Goal: Navigation & Orientation: Find specific page/section

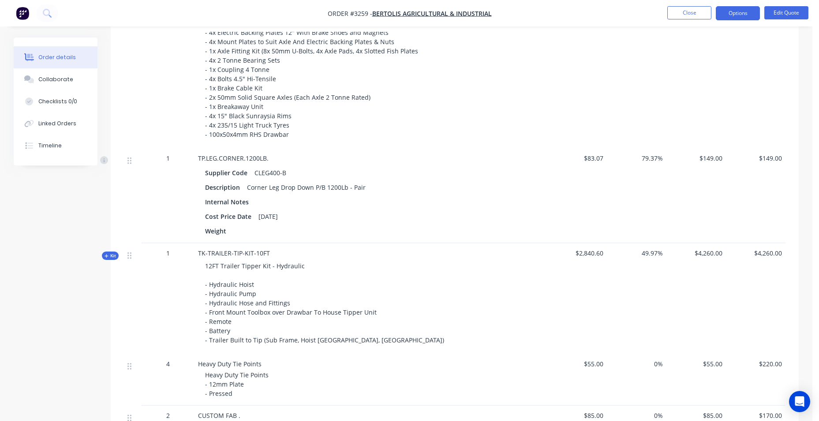
scroll to position [560, 0]
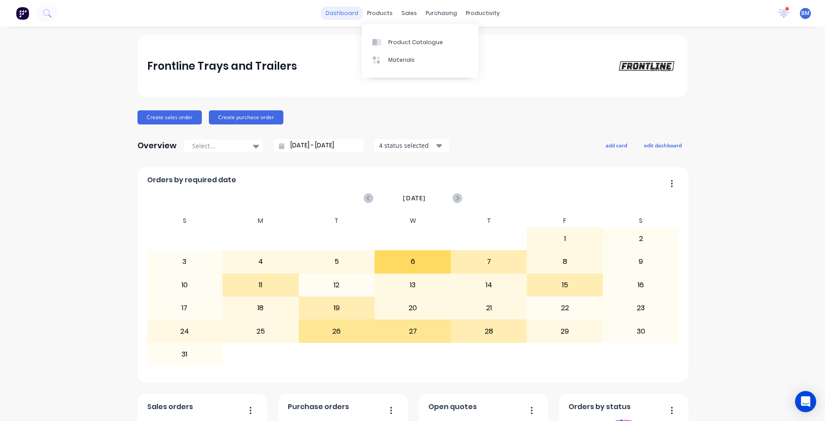
click at [354, 15] on link "dashboard" at bounding box center [341, 13] width 41 height 13
click at [406, 10] on div "sales" at bounding box center [409, 13] width 24 height 13
click at [409, 12] on div "sales" at bounding box center [409, 13] width 24 height 13
click at [437, 41] on div "Sales Orders" at bounding box center [439, 42] width 36 height 8
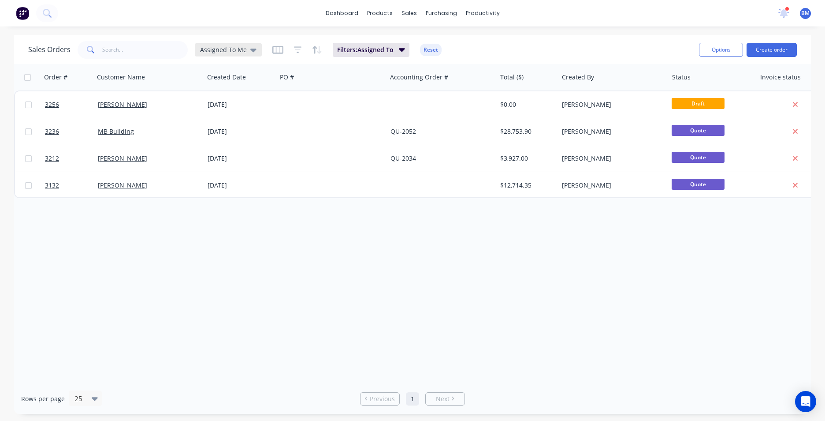
click at [227, 48] on span "Assigned To Me" at bounding box center [223, 49] width 47 height 9
click at [242, 122] on button "None" at bounding box center [247, 125] width 101 height 10
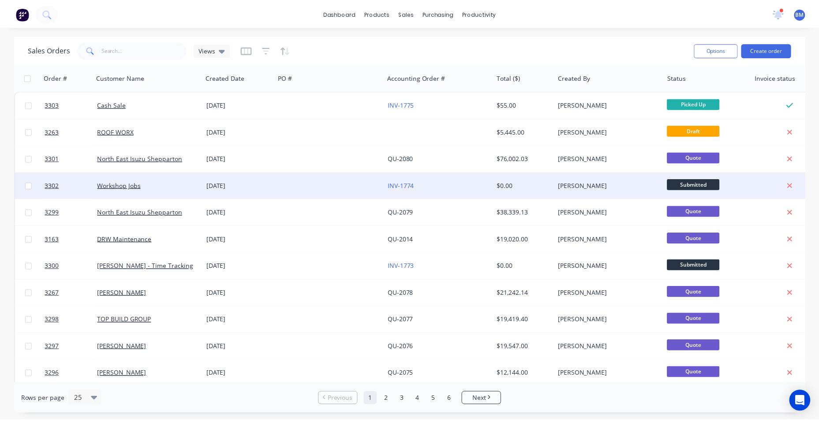
scroll to position [264, 0]
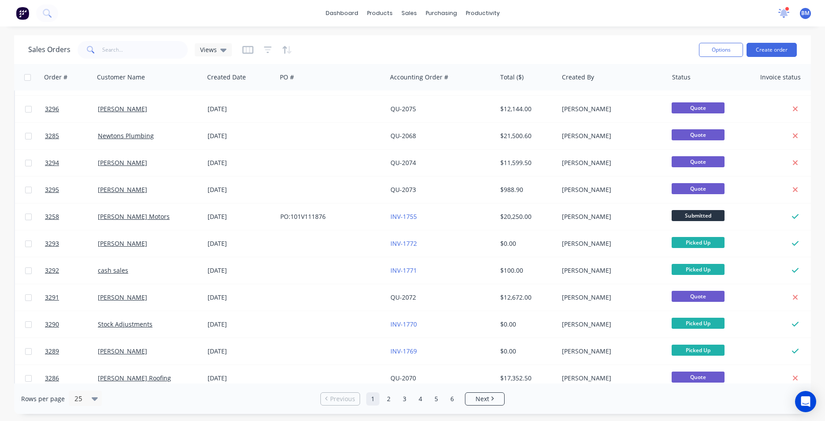
click at [784, 11] on icon at bounding box center [784, 12] width 8 height 7
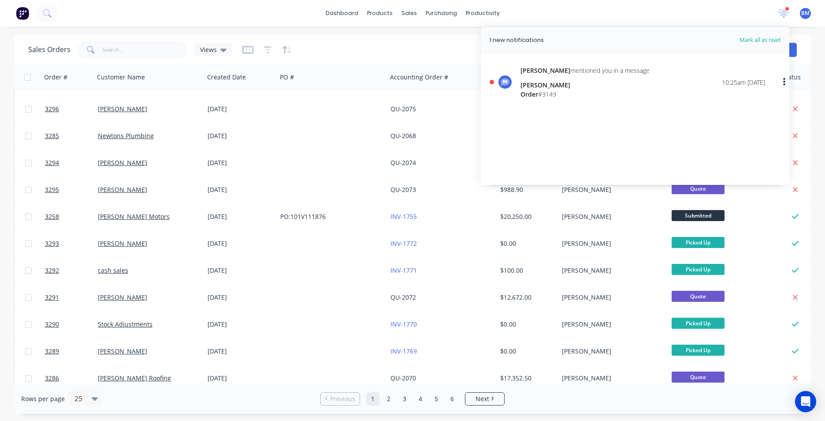
click at [582, 73] on div "[PERSON_NAME] mentioned you in a message" at bounding box center [585, 70] width 129 height 9
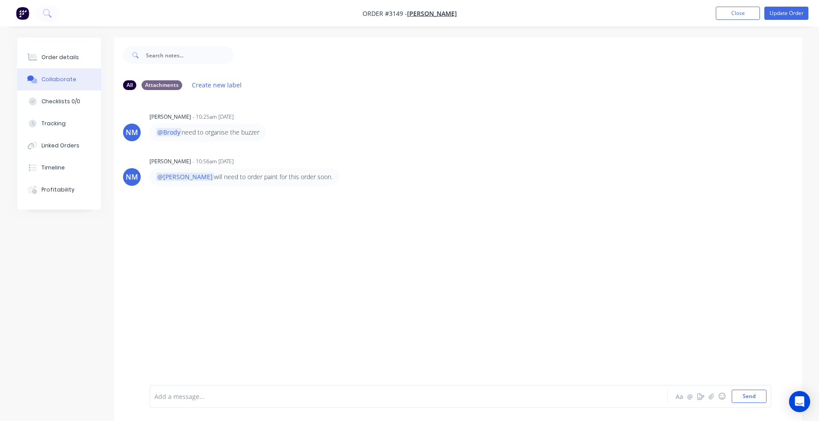
click at [530, 155] on div "NM [PERSON_NAME] - 10:56am [DATE] @[PERSON_NAME] will need to order paint for t…" at bounding box center [458, 170] width 688 height 31
click at [531, 154] on div "NM [PERSON_NAME] - 10:25am [DATE] @Brody need to organise the buzzer NM [PERSON…" at bounding box center [458, 240] width 688 height 287
click at [501, 240] on div "NM [PERSON_NAME] - 10:25am [DATE] @Brody need to organise the buzzer NM [PERSON…" at bounding box center [458, 240] width 688 height 287
click at [500, 240] on div "NM [PERSON_NAME] - 10:25am [DATE] @Brody need to organise the buzzer NM [PERSON…" at bounding box center [458, 240] width 688 height 287
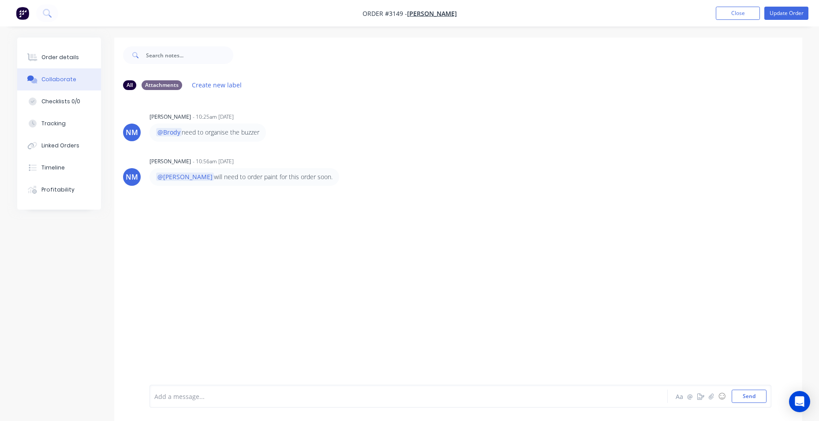
click at [500, 240] on div "NM [PERSON_NAME] - 10:25am [DATE] @Brody need to organise the buzzer NM [PERSON…" at bounding box center [458, 240] width 688 height 287
click at [254, 251] on div "NM [PERSON_NAME] - 10:25am [DATE] @Brody need to organise the buzzer NM [PERSON…" at bounding box center [458, 240] width 688 height 287
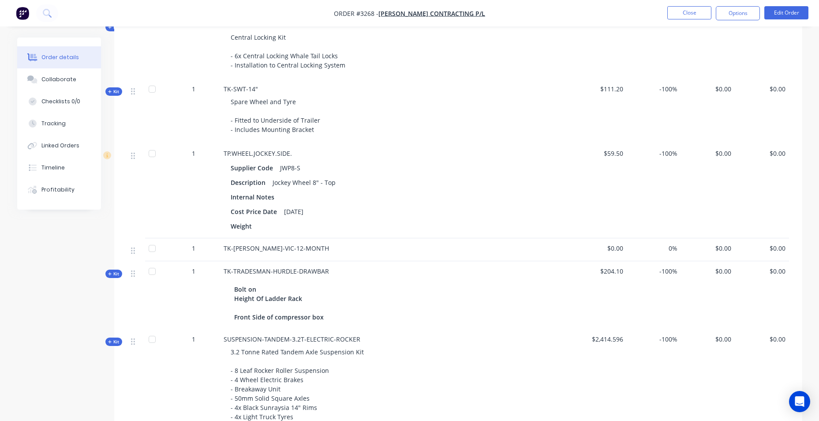
scroll to position [1321, 0]
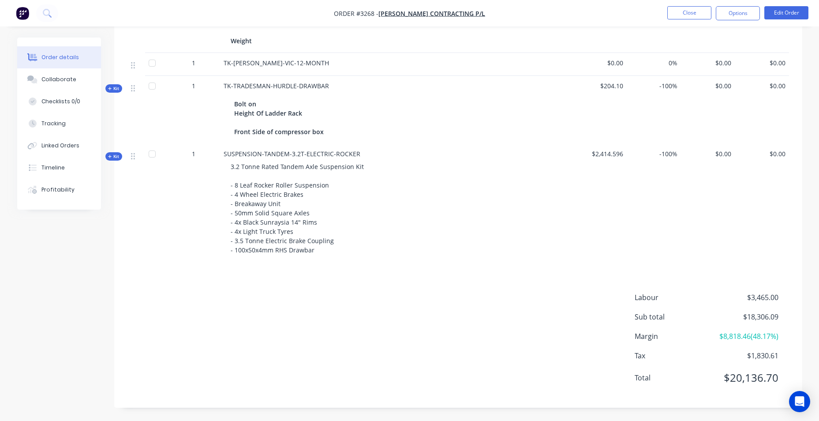
click at [394, 190] on div "Labour $3,465.00 Sub total $18,306.09 Margin $8,818.46 ( 48.17 %) Tax $1,830.61…" at bounding box center [457, 343] width 661 height 102
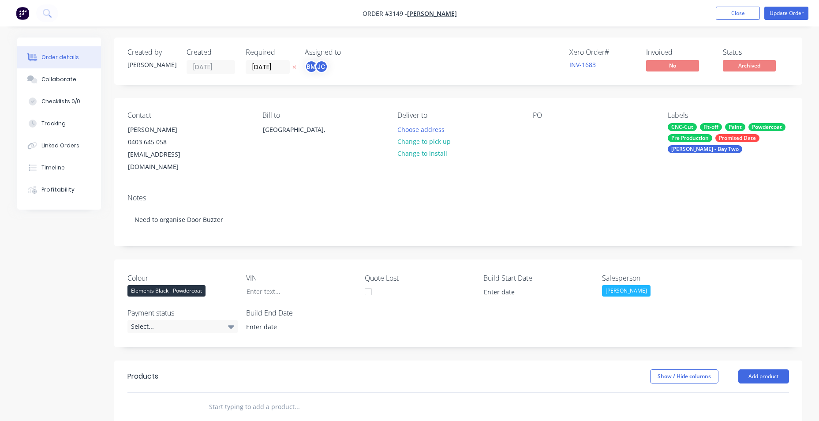
click at [22, 13] on img "button" at bounding box center [22, 13] width 13 height 13
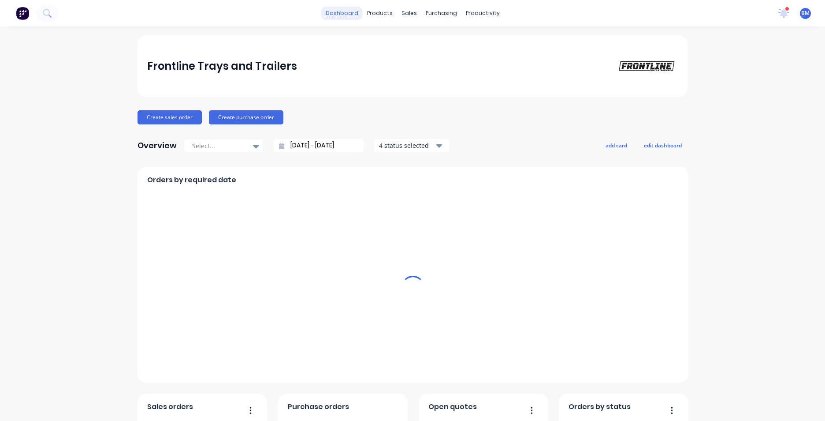
click at [342, 12] on link "dashboard" at bounding box center [341, 13] width 41 height 13
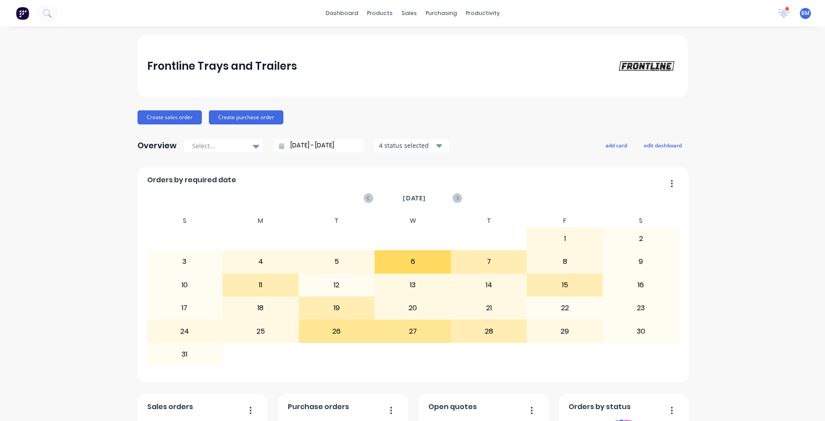
click at [331, 22] on div "dashboard products sales purchasing productivity dashboard products Product Cat…" at bounding box center [412, 13] width 825 height 26
click at [394, 13] on icon at bounding box center [783, 13] width 11 height 9
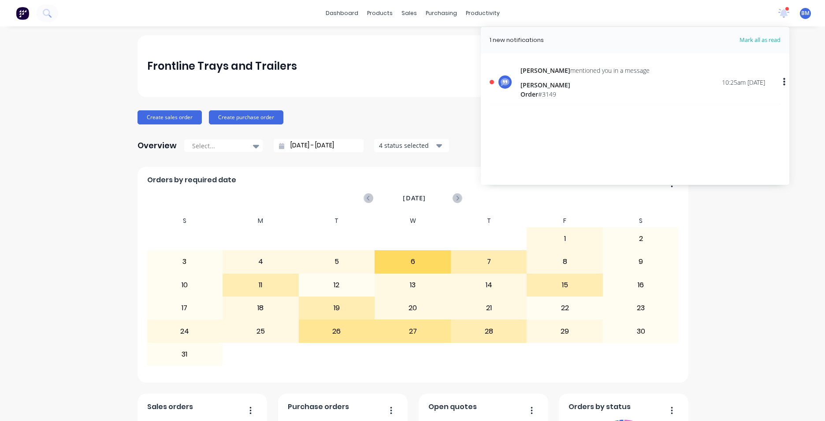
click at [394, 89] on div "[PERSON_NAME]" at bounding box center [585, 84] width 129 height 9
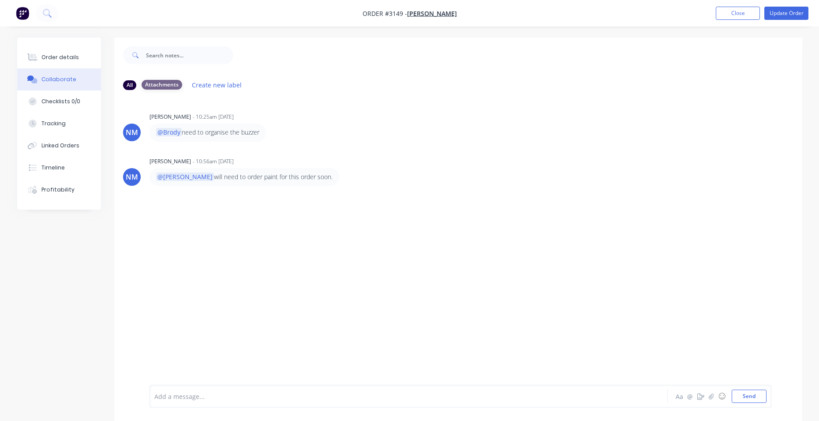
click at [158, 86] on div "Attachments" at bounding box center [161, 85] width 41 height 10
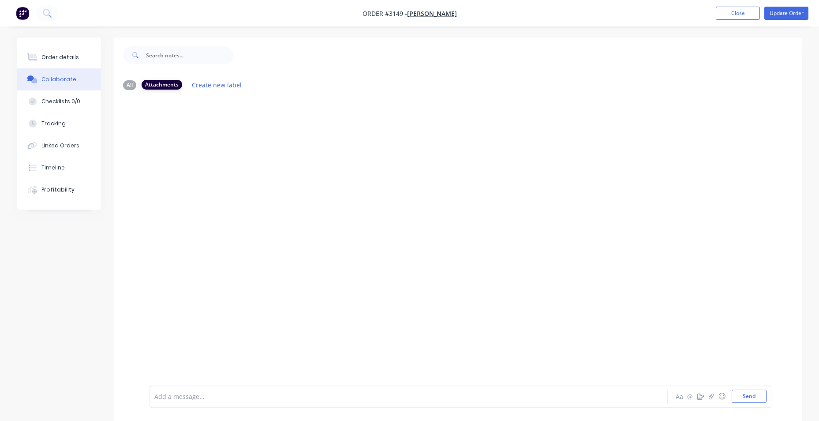
click at [158, 86] on div "Attachments" at bounding box center [161, 85] width 41 height 10
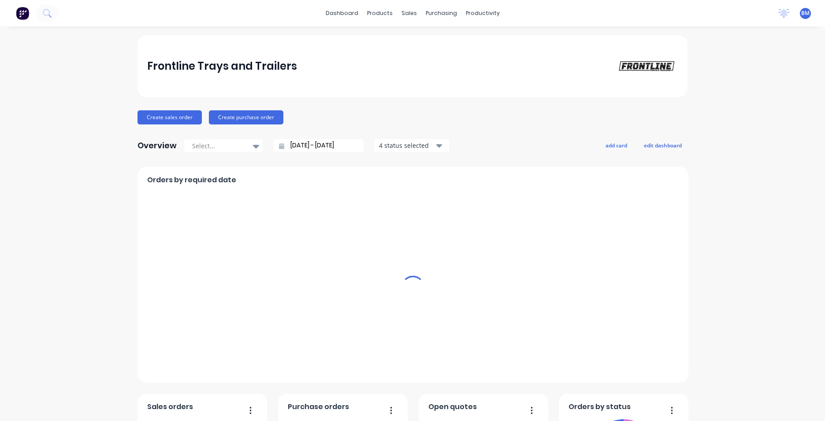
drag, startPoint x: 332, startPoint y: 19, endPoint x: 302, endPoint y: 48, distance: 42.7
click at [332, 19] on link "dashboard" at bounding box center [341, 13] width 41 height 13
